Goal: Task Accomplishment & Management: Manage account settings

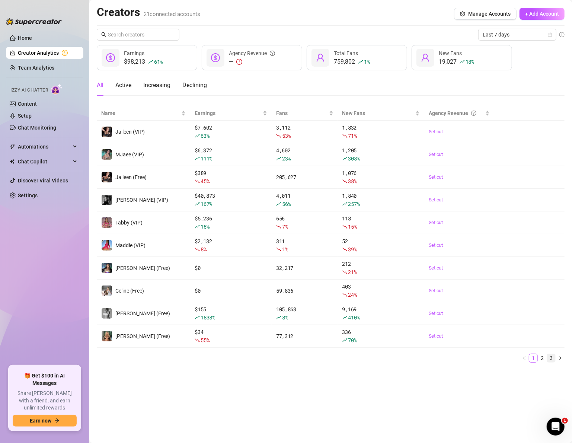
click at [552, 358] on link "3" at bounding box center [551, 358] width 8 height 8
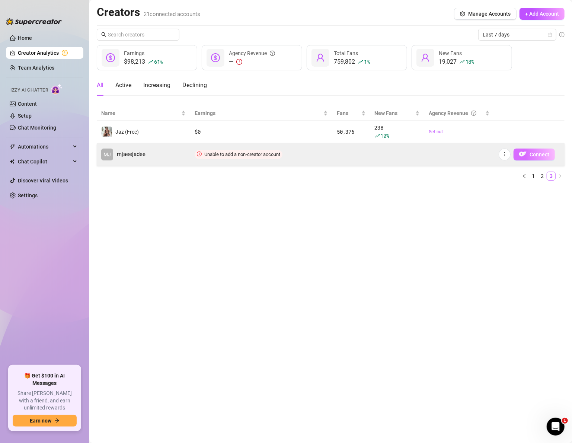
click at [536, 157] on span "Connect" at bounding box center [540, 155] width 20 height 6
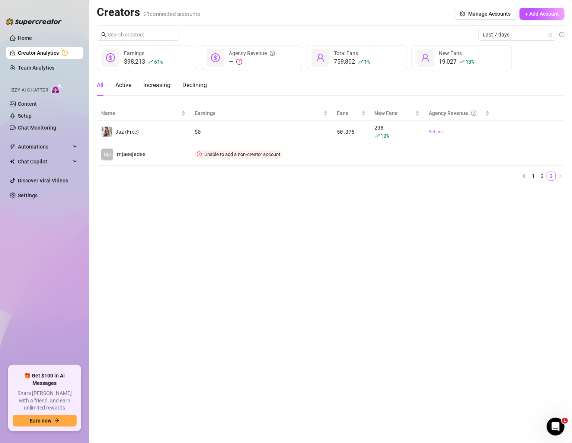
click at [56, 315] on ul "Home Creator Analytics Team Analytics Izzy AI Chatter Content Setup Chat Monito…" at bounding box center [44, 196] width 77 height 334
click at [77, 440] on aside "Home Creator Analytics Team Analytics Izzy AI Chatter Content Setup Chat Monito…" at bounding box center [44, 221] width 89 height 443
click at [509, 281] on main "Creators 21 connected accounts Manage Accounts + Add Account Last 7 days $98,21…" at bounding box center [330, 221] width 483 height 443
click at [103, 427] on main "Creators 21 connected accounts Manage Accounts + Add Account Last 7 days $98,21…" at bounding box center [330, 221] width 483 height 443
click at [560, 251] on main "Creators 21 connected accounts Manage Accounts + Add Account Last 7 days $98,21…" at bounding box center [330, 221] width 483 height 443
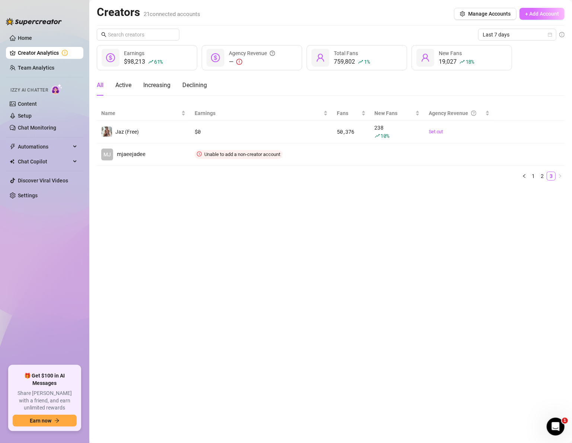
click at [542, 15] on span "+ Add Account" at bounding box center [542, 14] width 34 height 6
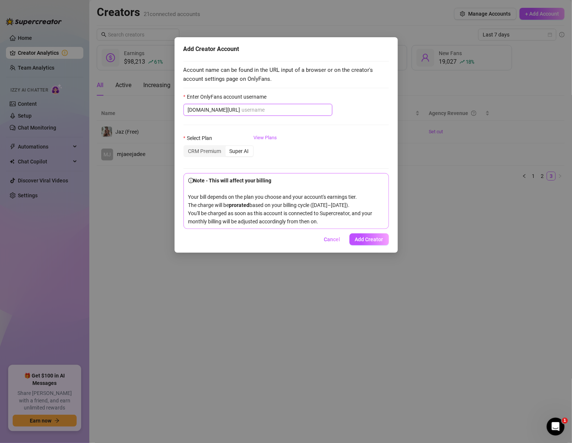
click at [242, 111] on input "Enter OnlyFans account username" at bounding box center [285, 110] width 86 height 8
paste input "shawzzz"
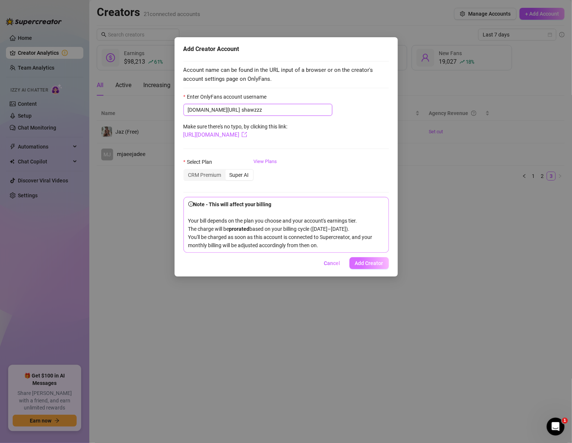
type input "shawzzz"
click at [369, 261] on span "Add Creator" at bounding box center [369, 263] width 28 height 6
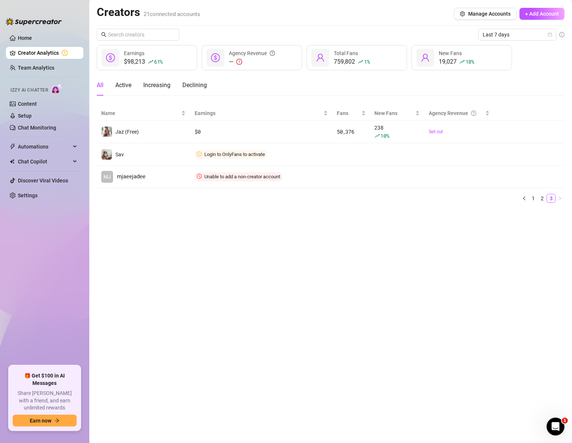
drag, startPoint x: 199, startPoint y: 437, endPoint x: 202, endPoint y: 434, distance: 4.2
click at [200, 437] on main "Creators 21 connected accounts Manage Accounts + Add Account Last 7 days $98,21…" at bounding box center [330, 221] width 483 height 443
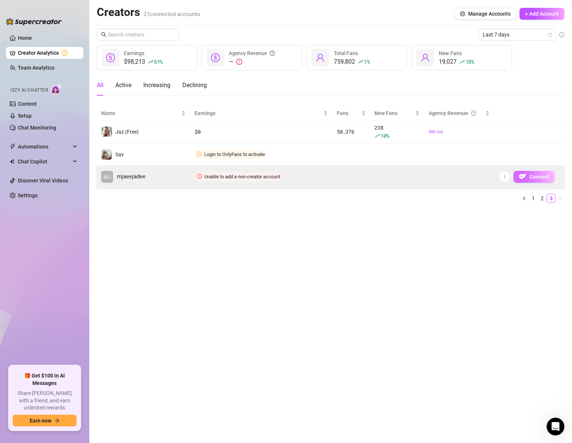
click at [540, 176] on span "Connect" at bounding box center [540, 177] width 20 height 6
